Goal: Find specific page/section: Find specific page/section

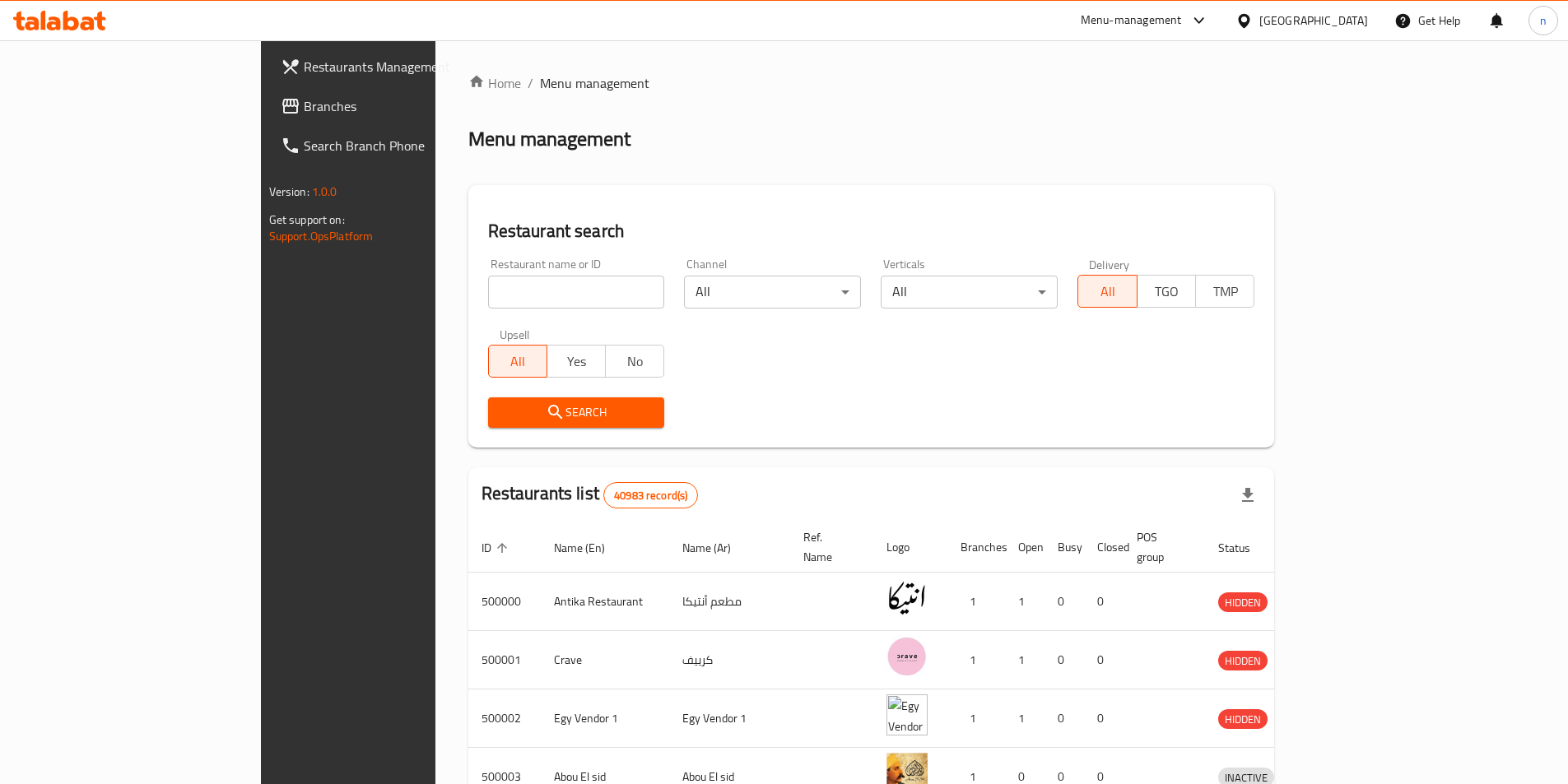
click at [1350, 5] on div "[GEOGRAPHIC_DATA]" at bounding box center [1301, 21] width 159 height 39
click at [1356, 37] on div "[GEOGRAPHIC_DATA]" at bounding box center [1301, 21] width 159 height 39
click at [1275, 110] on div "Home / Menu management Menu management Restaurant search Restaurant name or ID …" at bounding box center [871, 642] width 807 height 1139
click at [1362, 14] on div "[GEOGRAPHIC_DATA]" at bounding box center [1313, 20] width 109 height 18
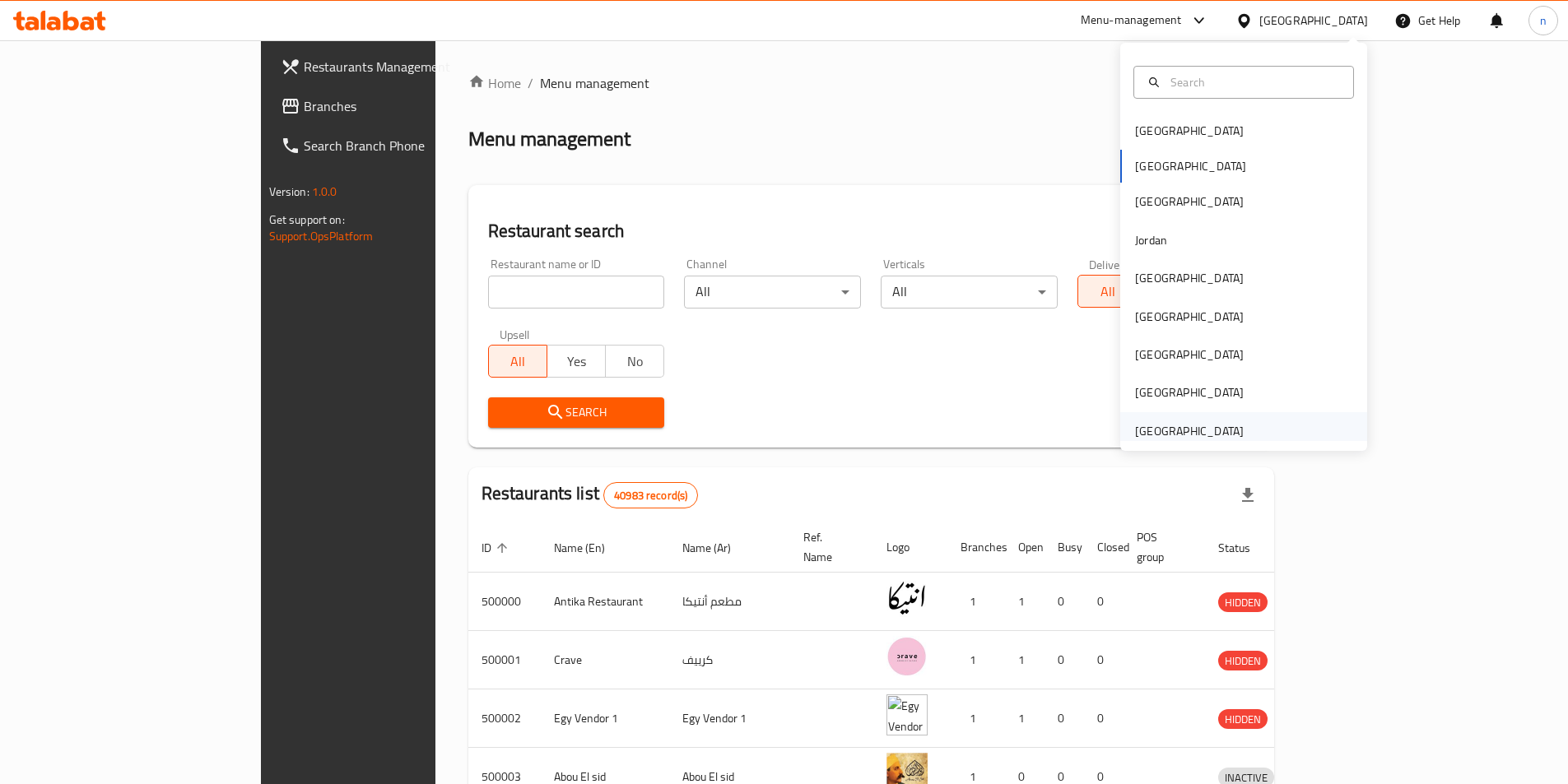
click at [1188, 428] on div "[GEOGRAPHIC_DATA]" at bounding box center [1189, 430] width 109 height 18
